Goal: Task Accomplishment & Management: Complete application form

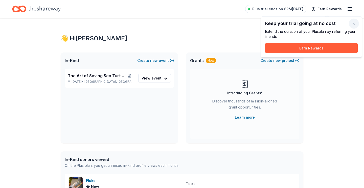
click at [355, 23] on button "button" at bounding box center [354, 24] width 10 height 10
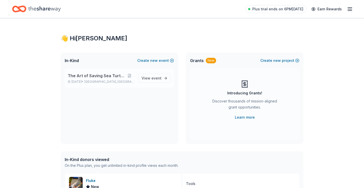
click at [117, 78] on span "The Art of Saving Sea Turtles" at bounding box center [96, 76] width 57 height 6
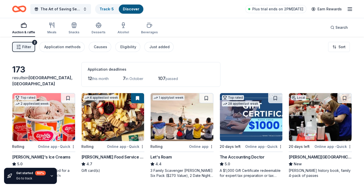
click at [29, 48] on span "Filter" at bounding box center [26, 47] width 9 height 6
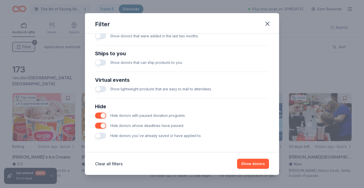
scroll to position [213, 0]
click at [255, 164] on button "Show donors" at bounding box center [253, 164] width 32 height 10
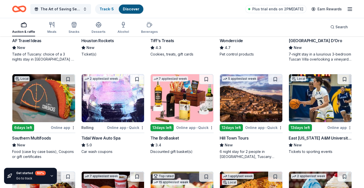
scroll to position [405, 0]
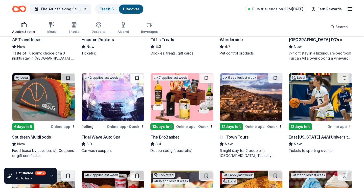
click at [42, 110] on img at bounding box center [43, 97] width 63 height 48
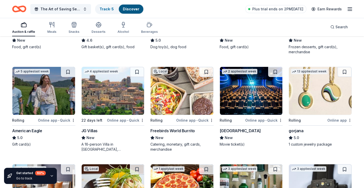
scroll to position [606, 0]
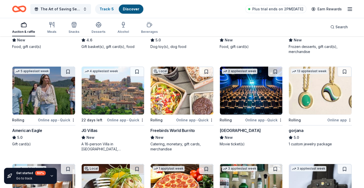
click at [37, 100] on img at bounding box center [43, 91] width 63 height 48
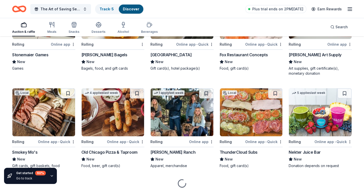
scroll to position [1068, 0]
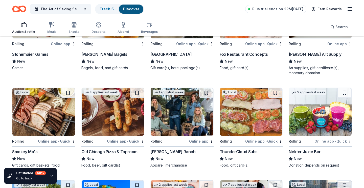
click at [248, 150] on div "ThunderCloud Subs" at bounding box center [238, 152] width 38 height 6
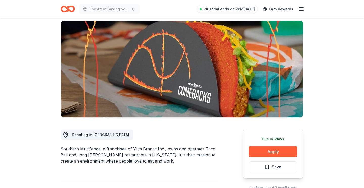
scroll to position [27, 0]
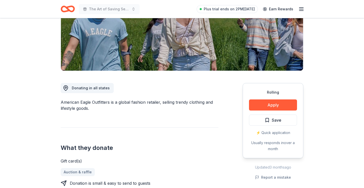
scroll to position [85, 0]
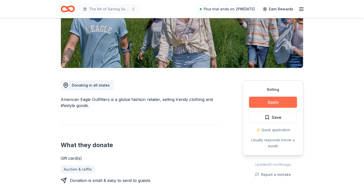
click at [266, 101] on button "Apply" at bounding box center [273, 102] width 48 height 11
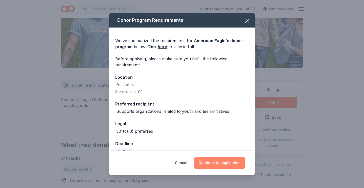
click at [219, 161] on button "Continue to application" at bounding box center [219, 163] width 50 height 12
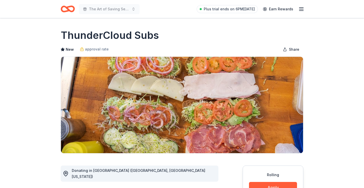
drag, startPoint x: 61, startPoint y: 34, endPoint x: 159, endPoint y: 40, distance: 98.2
click at [159, 40] on div "ThunderCloud Subs" at bounding box center [182, 35] width 242 height 14
click at [156, 35] on h1 "ThunderCloud Subs" at bounding box center [110, 35] width 98 height 14
